Goal: Task Accomplishment & Management: Use online tool/utility

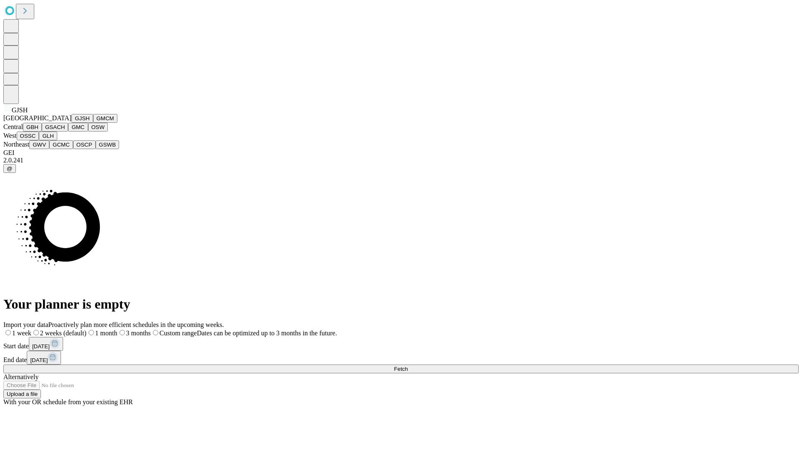
click at [71, 123] on button "GJSH" at bounding box center [82, 118] width 22 height 9
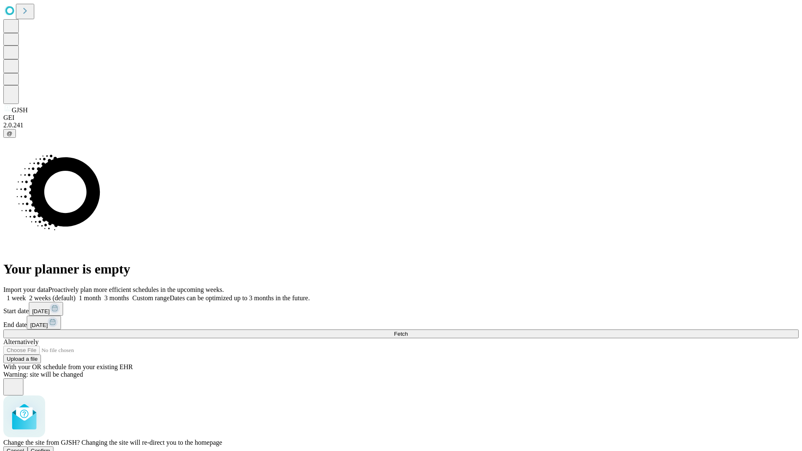
click at [51, 448] on span "Confirm" at bounding box center [41, 451] width 20 height 6
click at [26, 295] on label "1 week" at bounding box center [14, 298] width 23 height 7
click at [408, 331] on span "Fetch" at bounding box center [401, 334] width 14 height 6
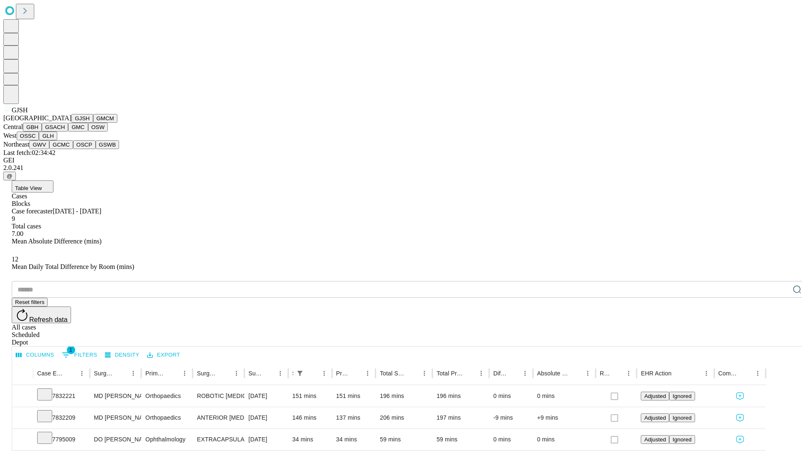
click at [93, 123] on button "GMCM" at bounding box center [105, 118] width 24 height 9
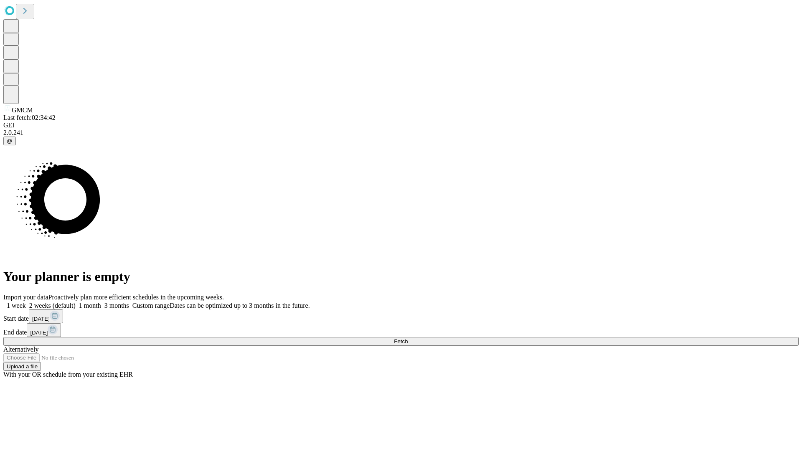
click at [408, 338] on span "Fetch" at bounding box center [401, 341] width 14 height 6
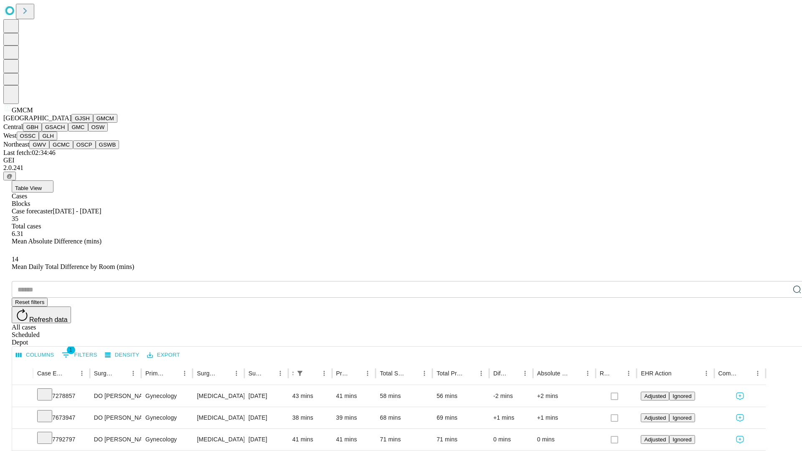
click at [42, 132] on button "GBH" at bounding box center [32, 127] width 19 height 9
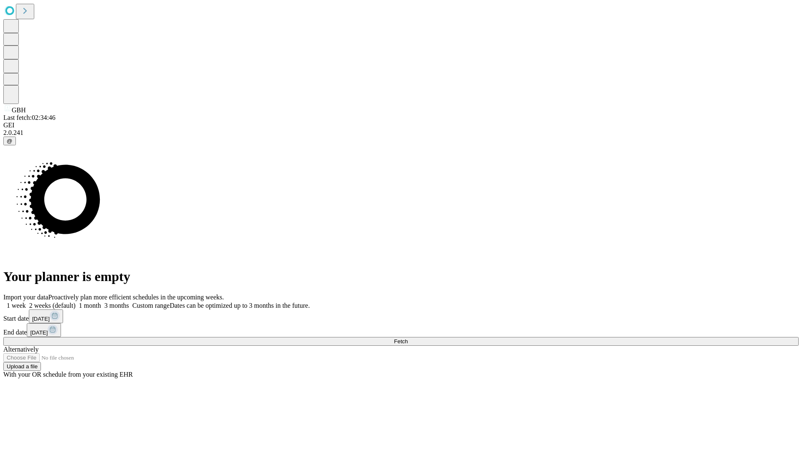
click at [26, 302] on label "1 week" at bounding box center [14, 305] width 23 height 7
click at [408, 338] on span "Fetch" at bounding box center [401, 341] width 14 height 6
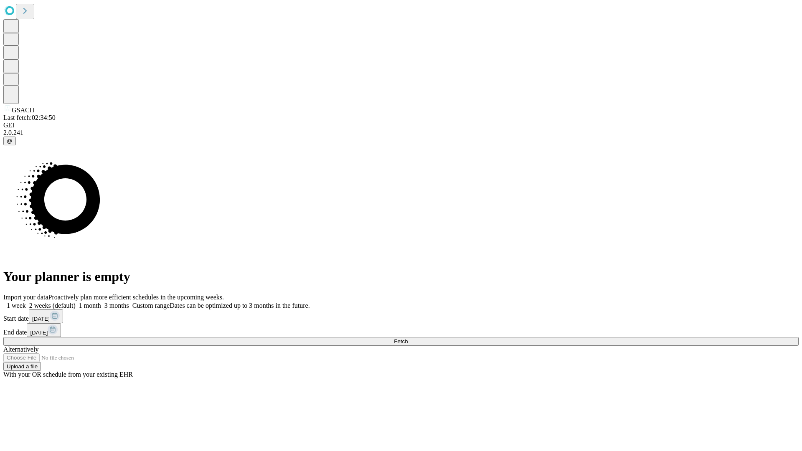
click at [26, 302] on label "1 week" at bounding box center [14, 305] width 23 height 7
click at [408, 338] on span "Fetch" at bounding box center [401, 341] width 14 height 6
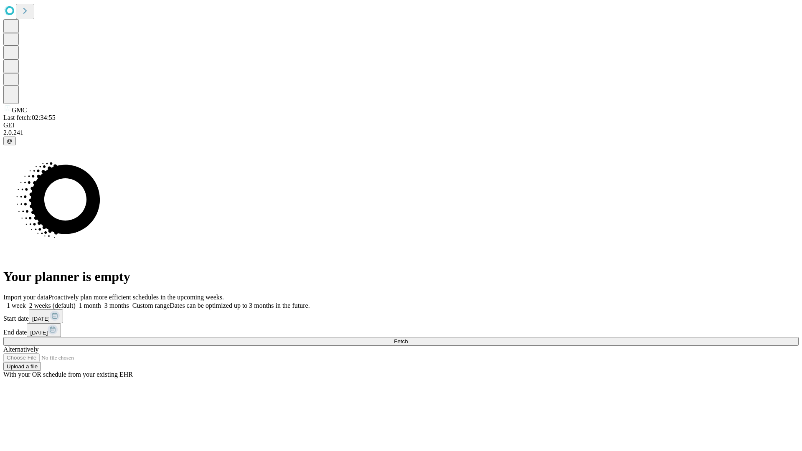
click at [26, 302] on label "1 week" at bounding box center [14, 305] width 23 height 7
click at [408, 338] on span "Fetch" at bounding box center [401, 341] width 14 height 6
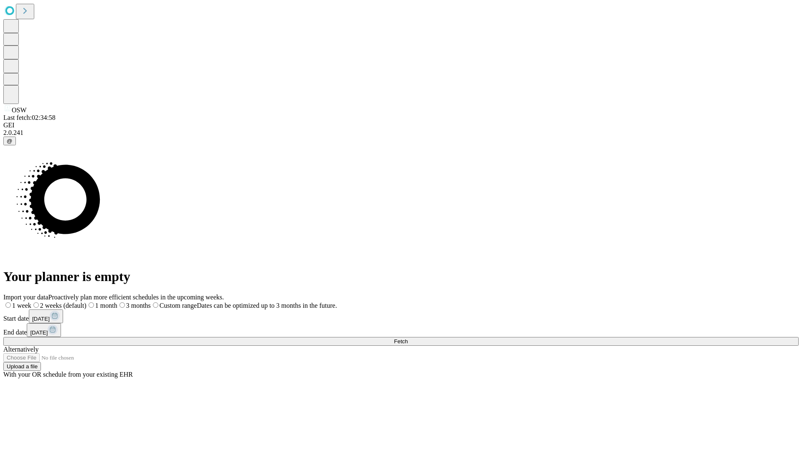
click at [31, 302] on label "1 week" at bounding box center [17, 305] width 28 height 7
click at [408, 338] on span "Fetch" at bounding box center [401, 341] width 14 height 6
click at [26, 302] on label "1 week" at bounding box center [14, 305] width 23 height 7
click at [408, 338] on span "Fetch" at bounding box center [401, 341] width 14 height 6
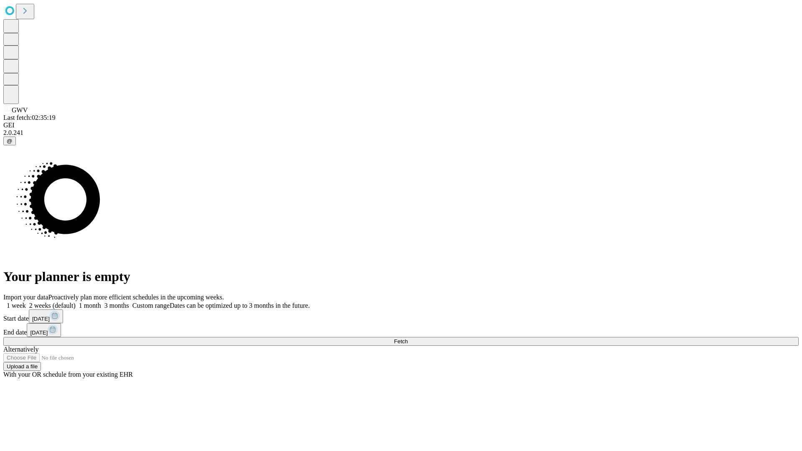
click at [26, 302] on label "1 week" at bounding box center [14, 305] width 23 height 7
click at [408, 338] on span "Fetch" at bounding box center [401, 341] width 14 height 6
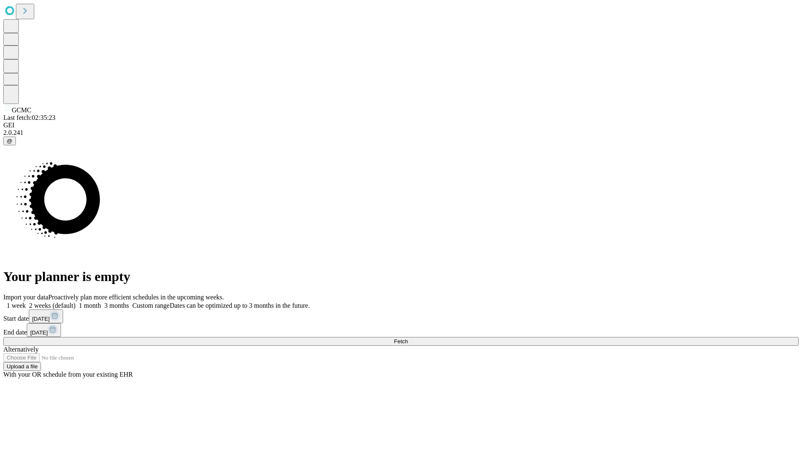
click at [26, 302] on label "1 week" at bounding box center [14, 305] width 23 height 7
click at [408, 338] on span "Fetch" at bounding box center [401, 341] width 14 height 6
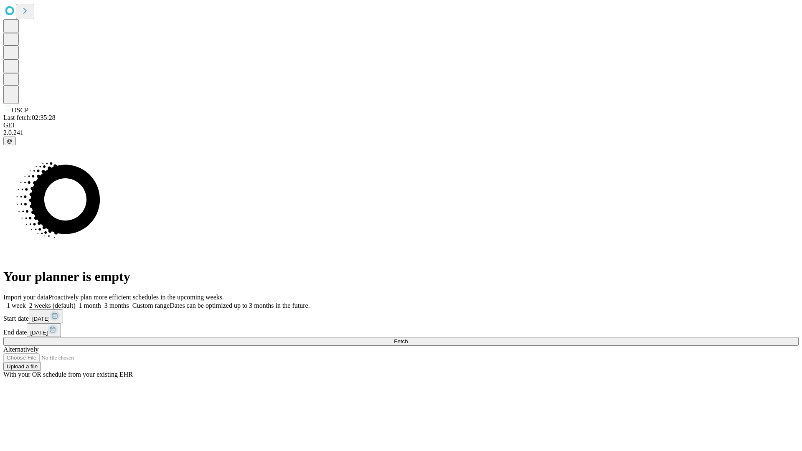
click at [26, 302] on label "1 week" at bounding box center [14, 305] width 23 height 7
click at [408, 338] on span "Fetch" at bounding box center [401, 341] width 14 height 6
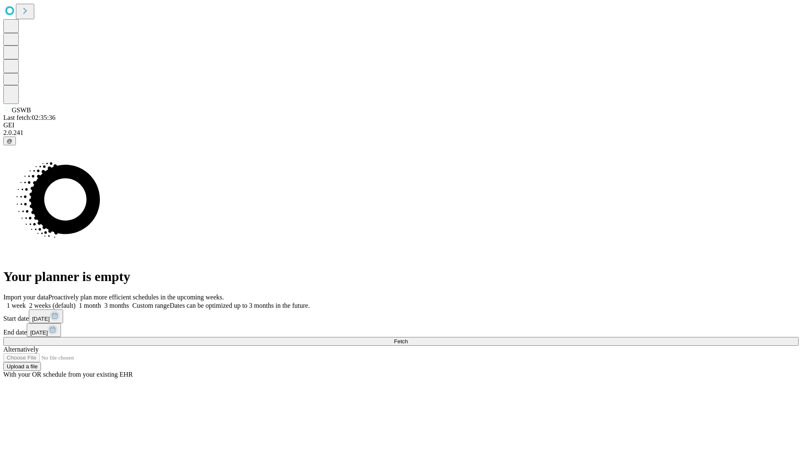
click at [26, 302] on label "1 week" at bounding box center [14, 305] width 23 height 7
click at [408, 338] on span "Fetch" at bounding box center [401, 341] width 14 height 6
